Goal: Task Accomplishment & Management: Manage account settings

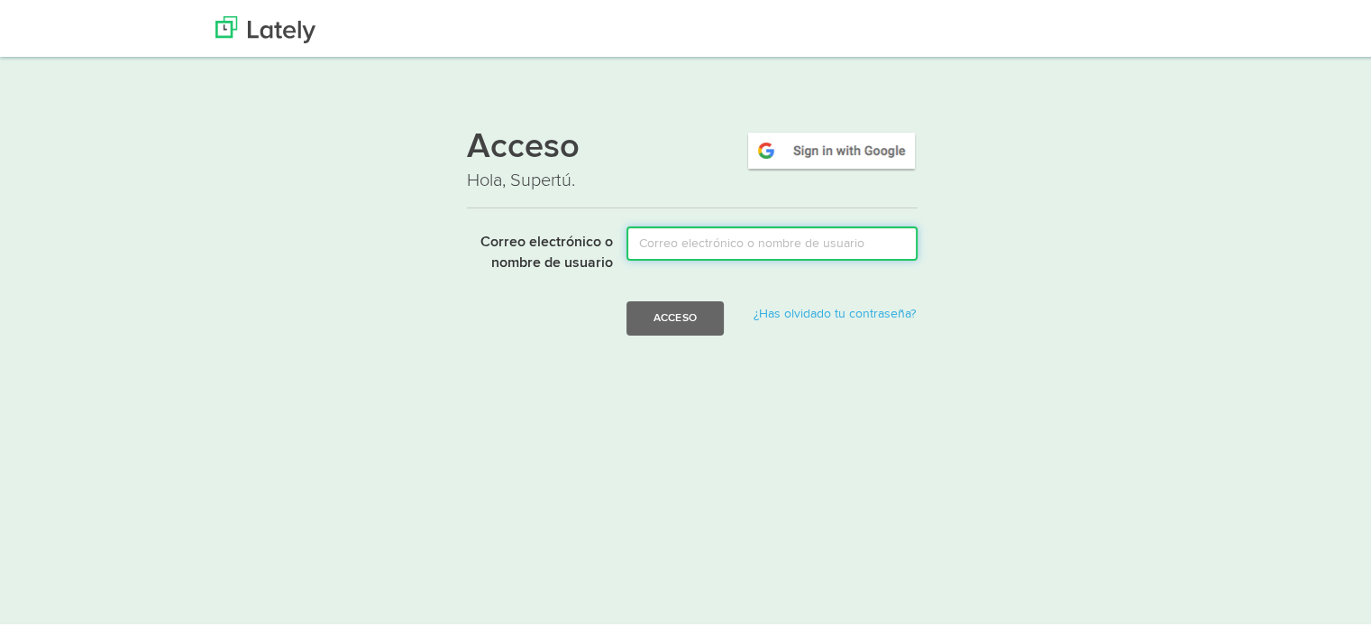
drag, startPoint x: 0, startPoint y: 0, endPoint x: 692, endPoint y: 245, distance: 733.7
click at [692, 245] on input "Correo electrónico o nombre de usuario" at bounding box center [772, 241] width 291 height 34
type input "jeadez93@gmail.com"
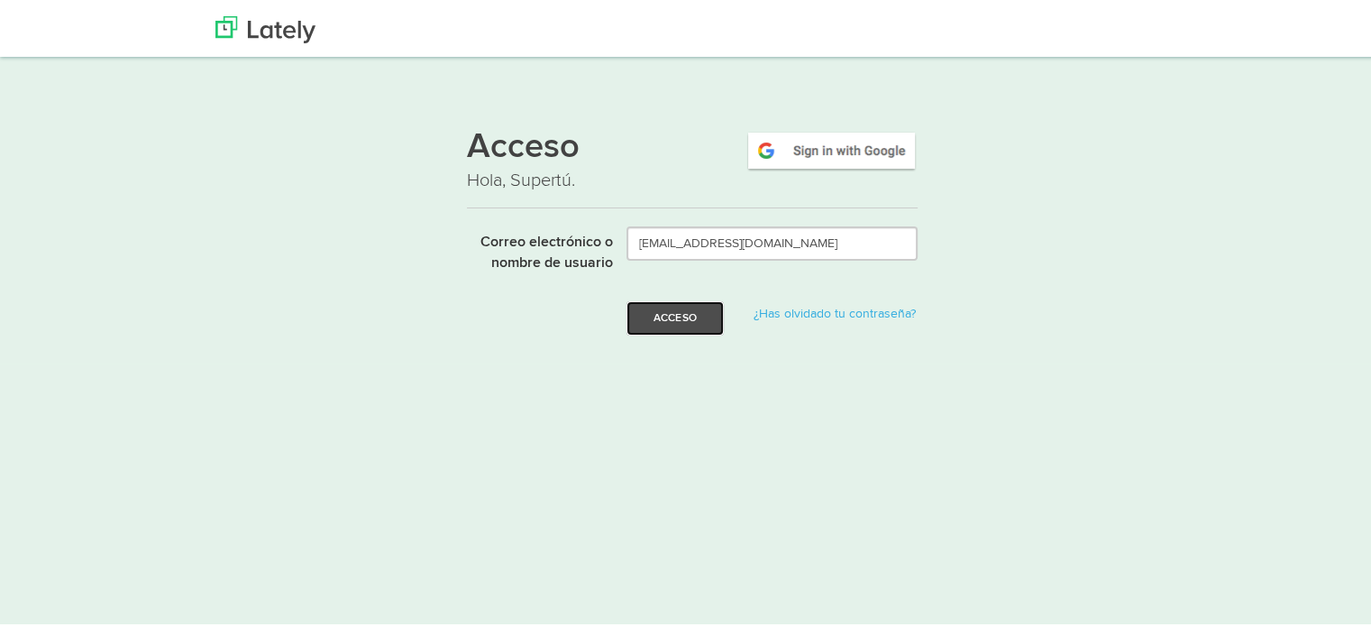
click at [679, 317] on font "Acceso" at bounding box center [675, 314] width 43 height 11
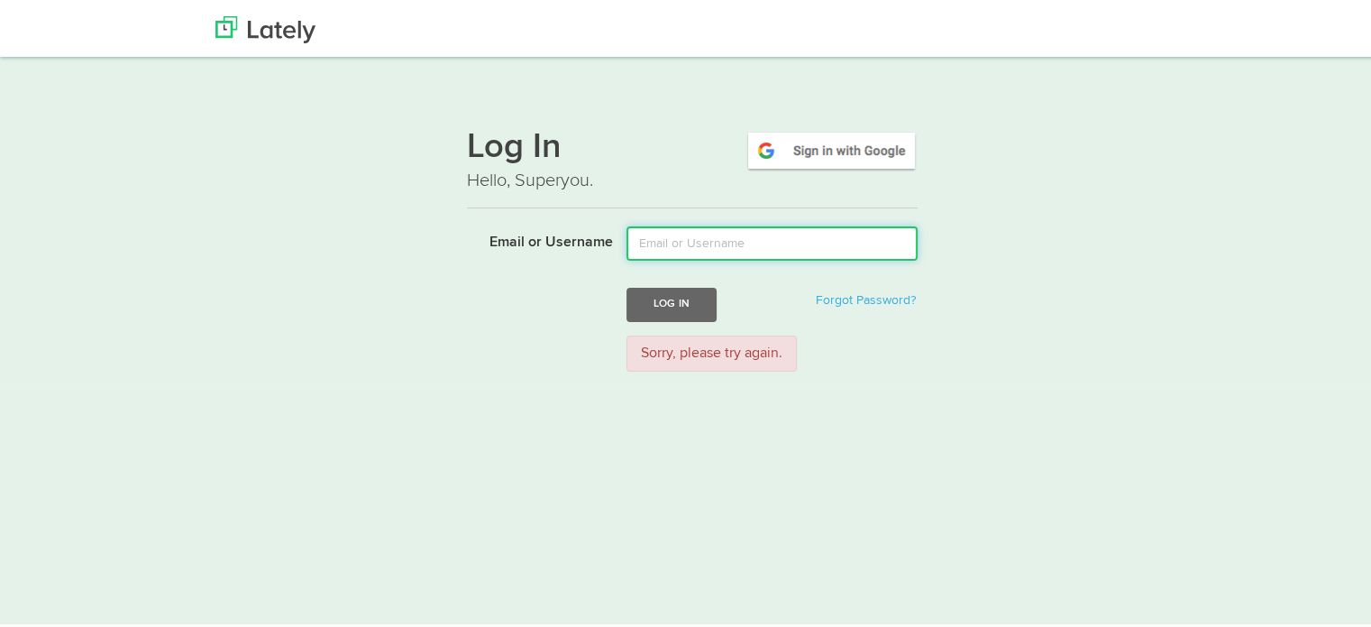
click at [682, 237] on input "Email or Username" at bounding box center [772, 241] width 291 height 34
type input "Jeadez"
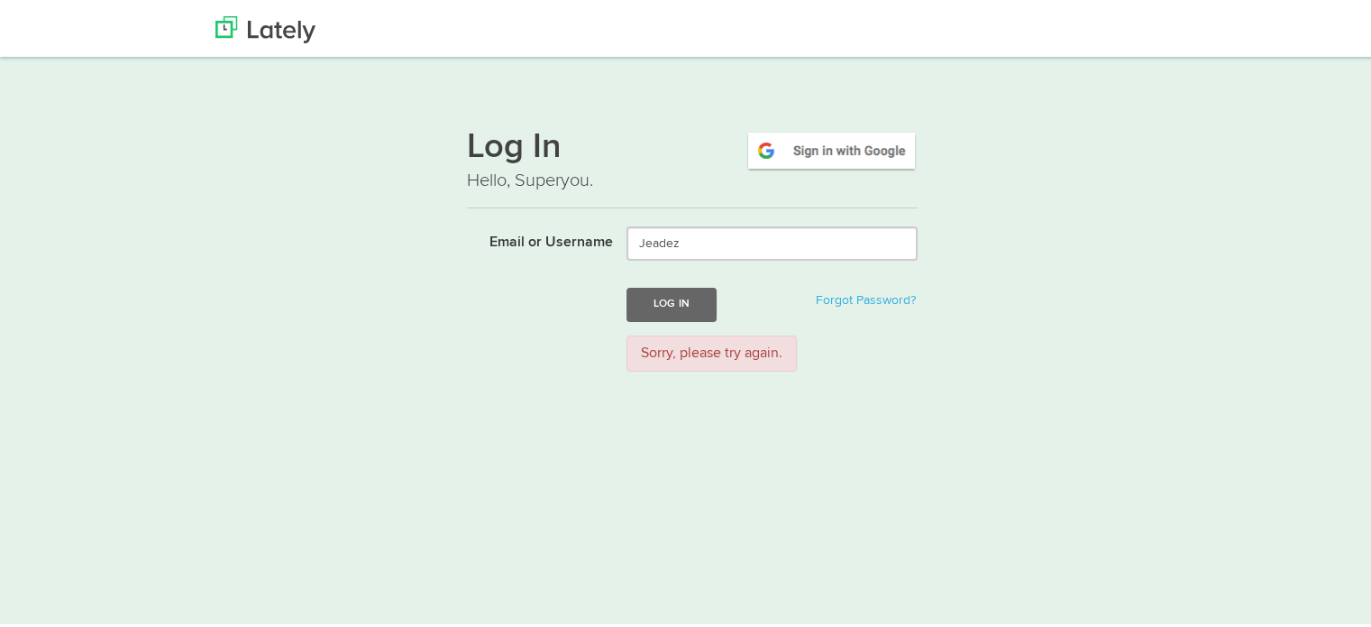
drag, startPoint x: 521, startPoint y: 351, endPoint x: 549, endPoint y: 347, distance: 28.2
click at [521, 351] on div "Sorry, please try again." at bounding box center [692, 351] width 478 height 37
click at [667, 301] on button "Log In" at bounding box center [672, 301] width 90 height 33
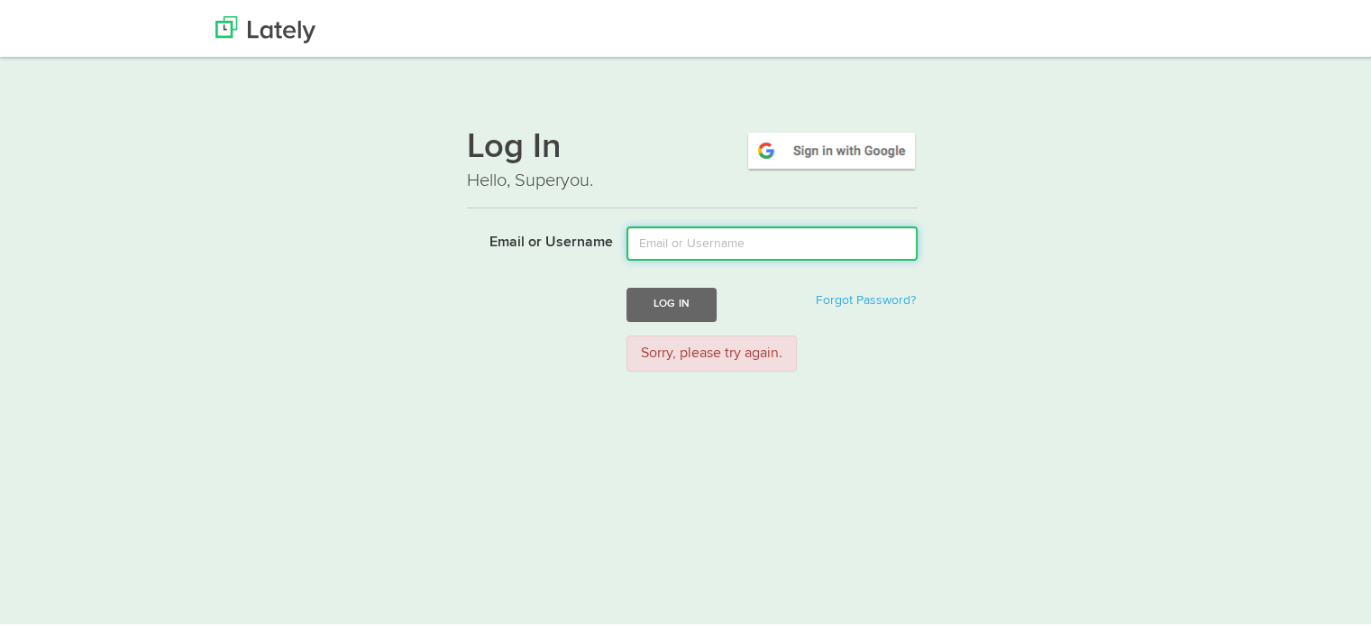
click at [701, 242] on input "Email or Username" at bounding box center [772, 241] width 291 height 34
type input "Jeadez93"
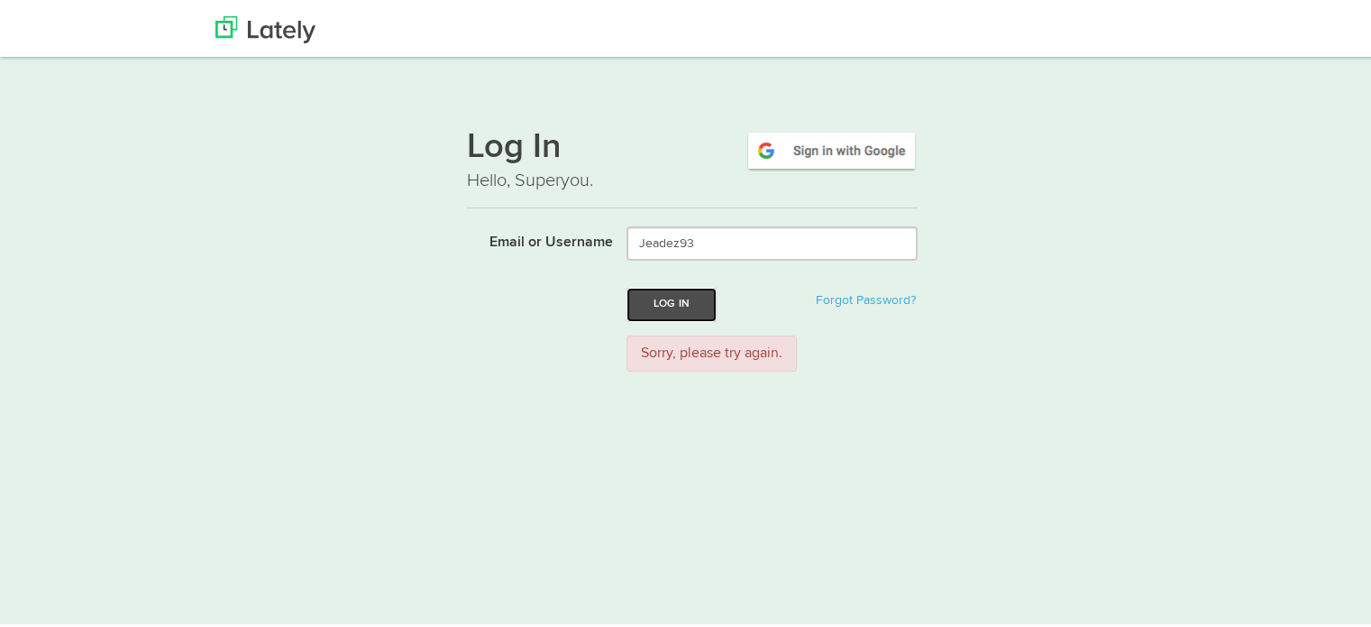
click at [665, 300] on button "Log In" at bounding box center [672, 301] width 90 height 33
click at [737, 251] on input "Email or Username" at bounding box center [772, 241] width 291 height 34
type input "jeadez93@gmail.com"
click at [675, 302] on button "Log In" at bounding box center [672, 301] width 90 height 33
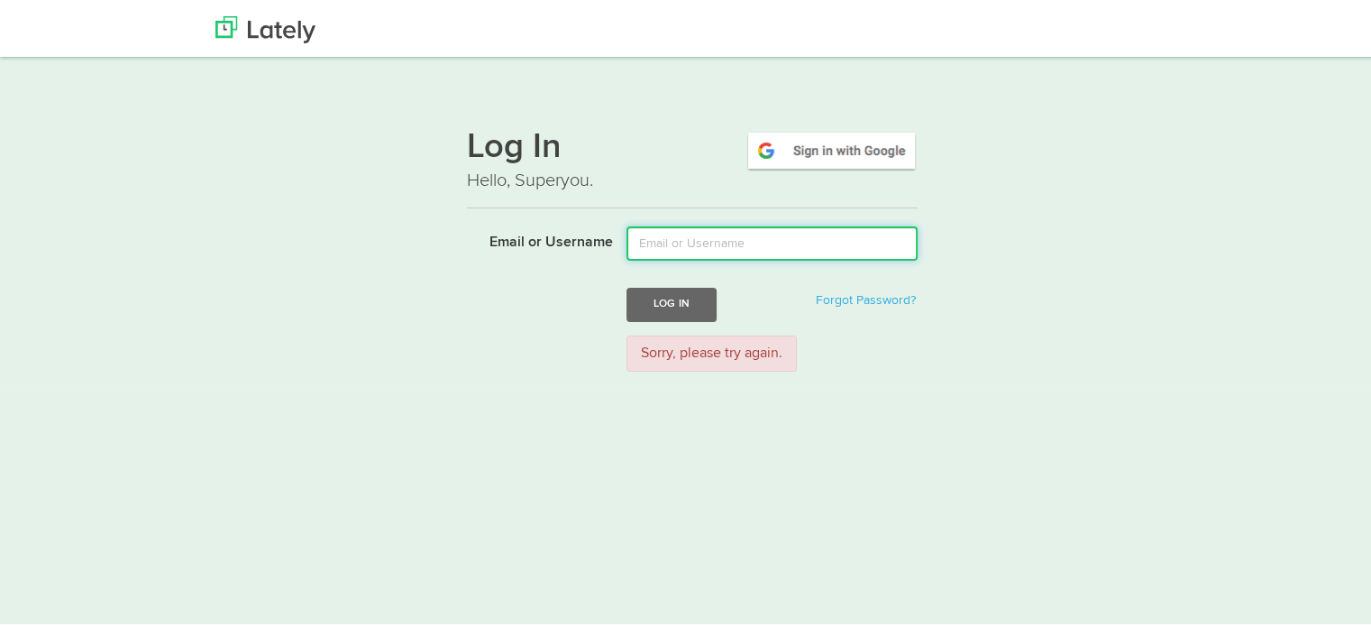
click at [747, 250] on input "Email or Username" at bounding box center [772, 241] width 291 height 34
type input "[EMAIL_ADDRESS][DOMAIN_NAME]"
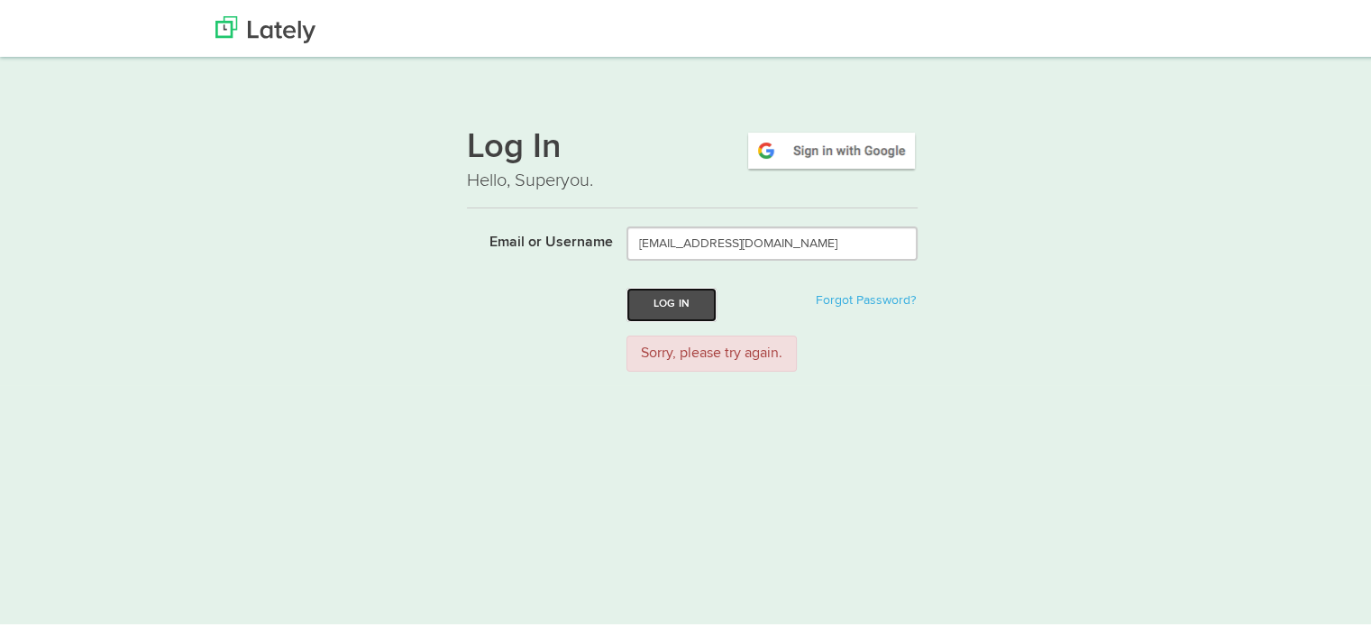
click at [655, 302] on button "Log In" at bounding box center [672, 301] width 90 height 33
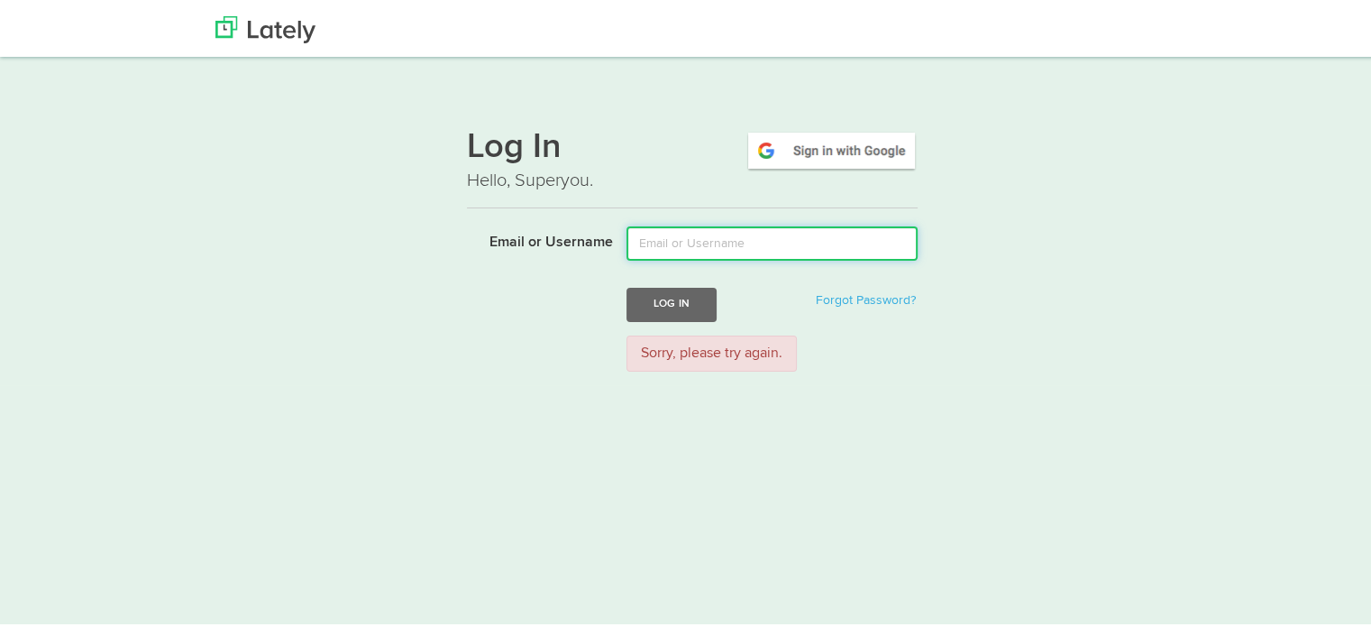
click at [732, 239] on input "Email or Username" at bounding box center [772, 241] width 291 height 34
type input "Jeadez93"
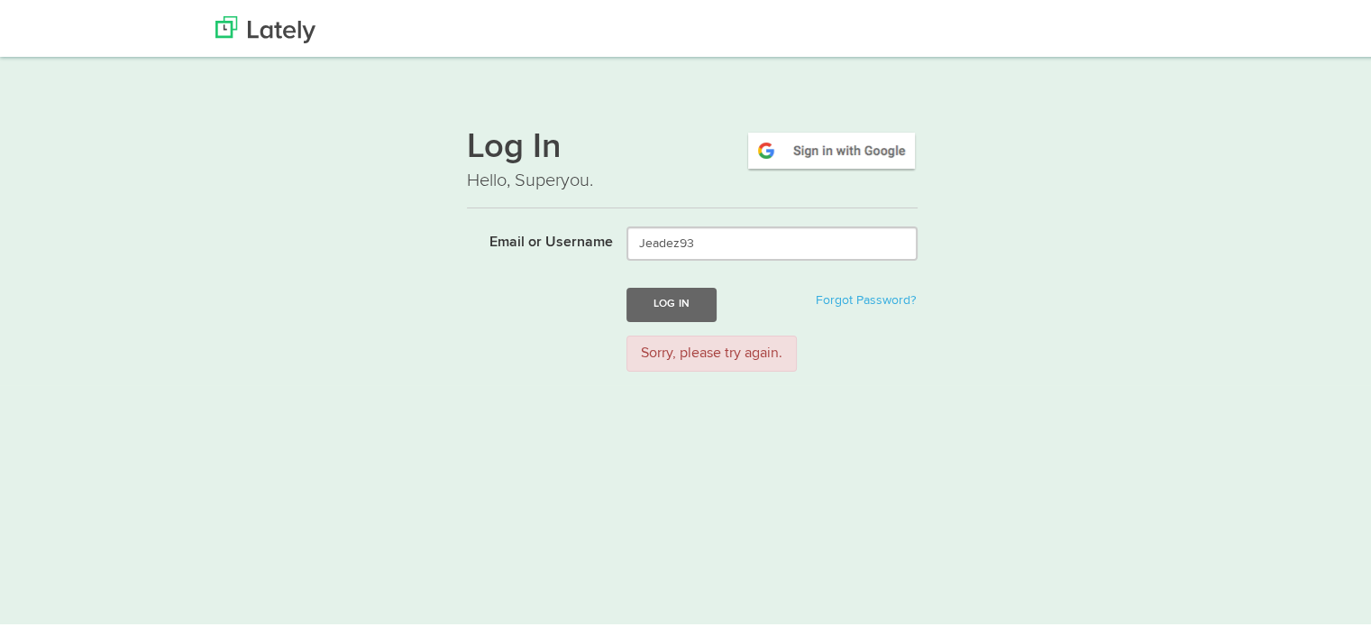
drag, startPoint x: 426, startPoint y: 273, endPoint x: 408, endPoint y: 259, distance: 22.4
click at [426, 273] on div "Log In Hello, Superyou. Email or Username Jeadez93 Log In Forgot Password? Sorr…" at bounding box center [692, 245] width 1091 height 273
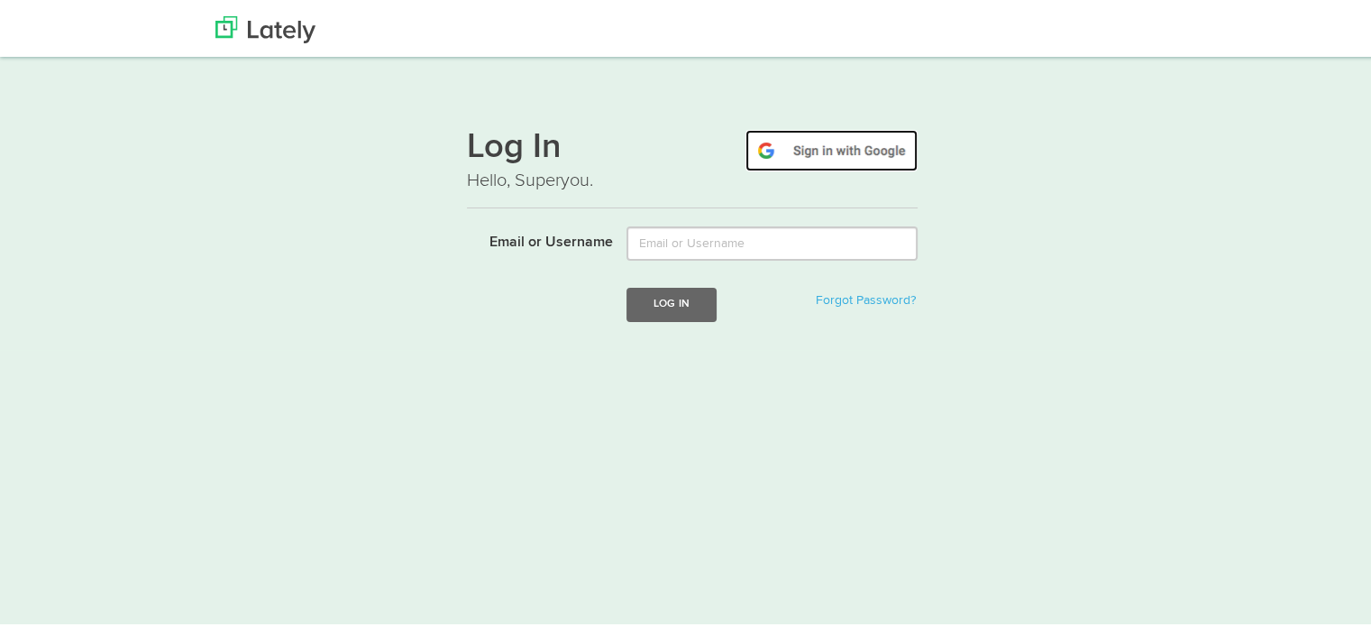
click at [844, 150] on img at bounding box center [832, 147] width 172 height 41
click at [243, 24] on img at bounding box center [265, 27] width 100 height 27
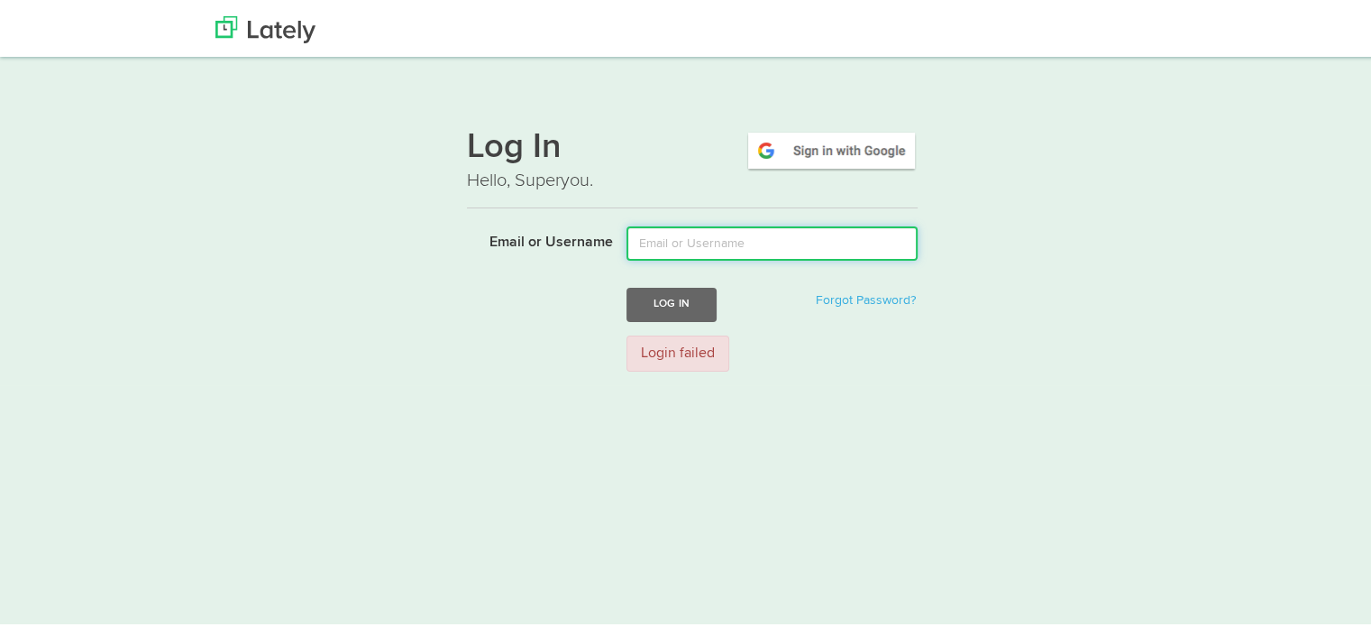
click at [656, 239] on input "Email or Username" at bounding box center [772, 241] width 291 height 34
type input "[EMAIL_ADDRESS][DOMAIN_NAME]"
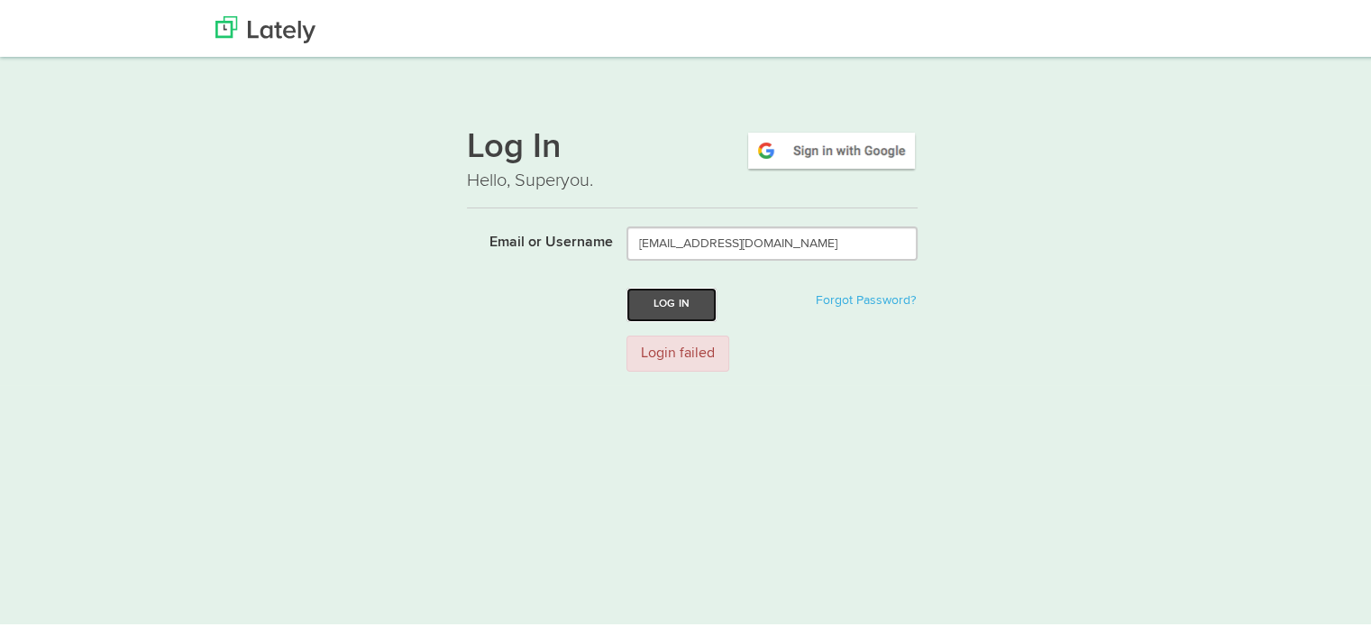
click at [665, 301] on button "Log In" at bounding box center [672, 301] width 90 height 33
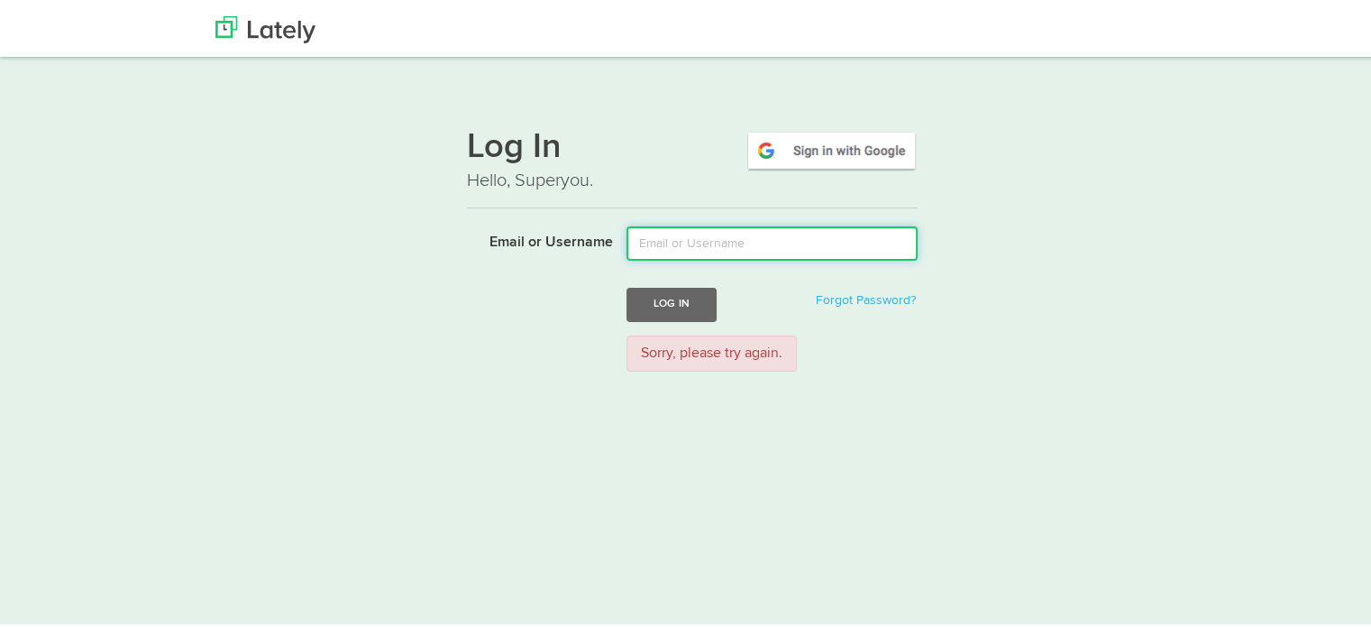
click at [743, 246] on input "Email or Username" at bounding box center [772, 241] width 291 height 34
